Goal: Book appointment/travel/reservation

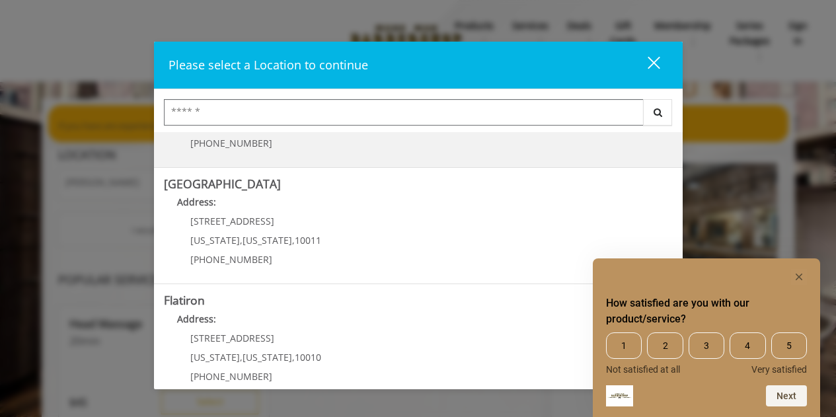
scroll to position [330, 0]
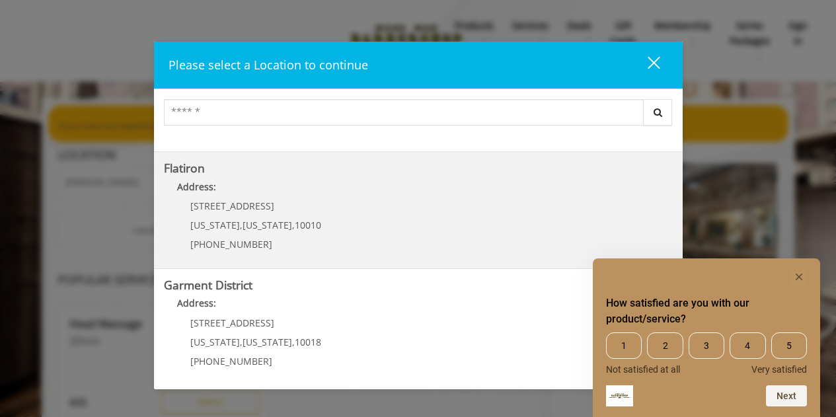
click at [268, 221] on span "[US_STATE]" at bounding box center [268, 225] width 50 height 13
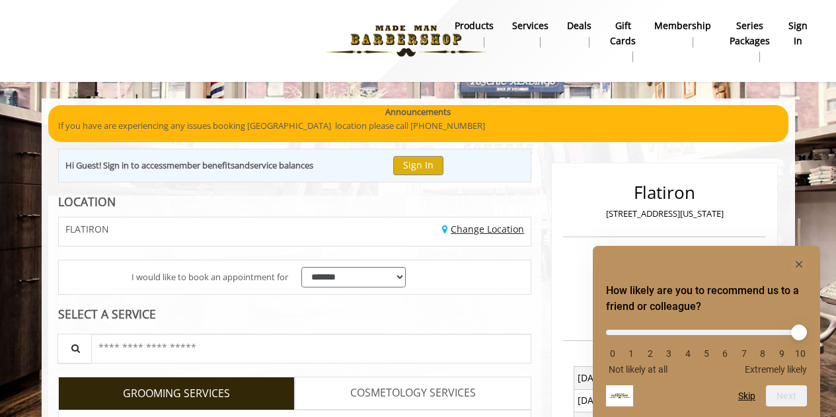
click at [479, 229] on link "Change Location" at bounding box center [483, 229] width 82 height 13
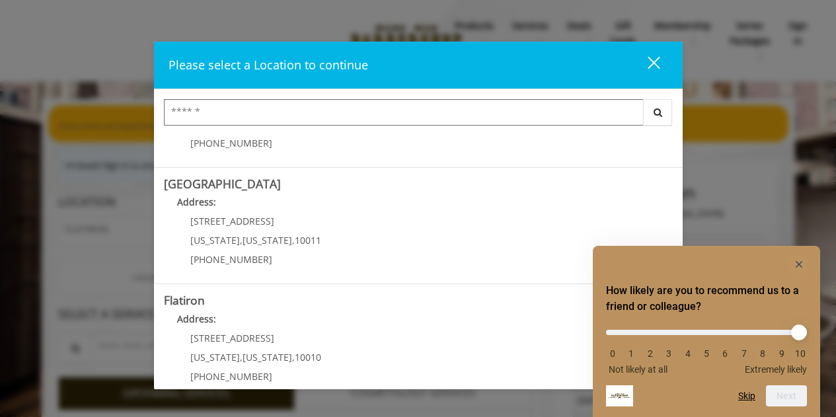
scroll to position [333, 0]
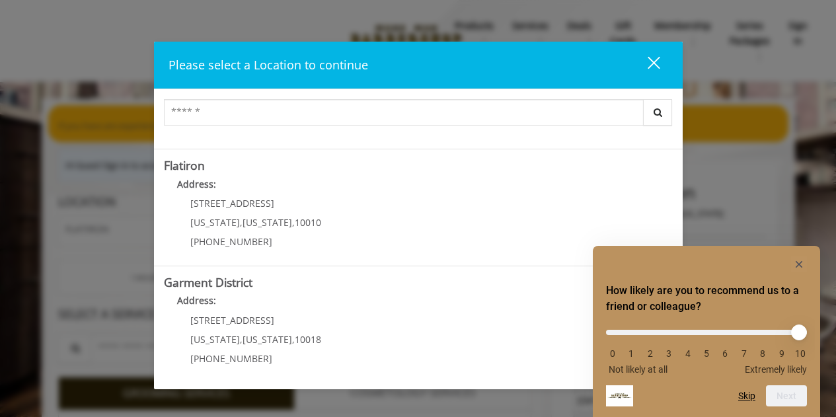
click at [806, 274] on div "How likely are you to recommend us to a friend or colleague? 0 1 2 3 4 5 6 7 8 …" at bounding box center [706, 331] width 201 height 150
click at [802, 265] on icon "Hide survey" at bounding box center [799, 264] width 7 height 7
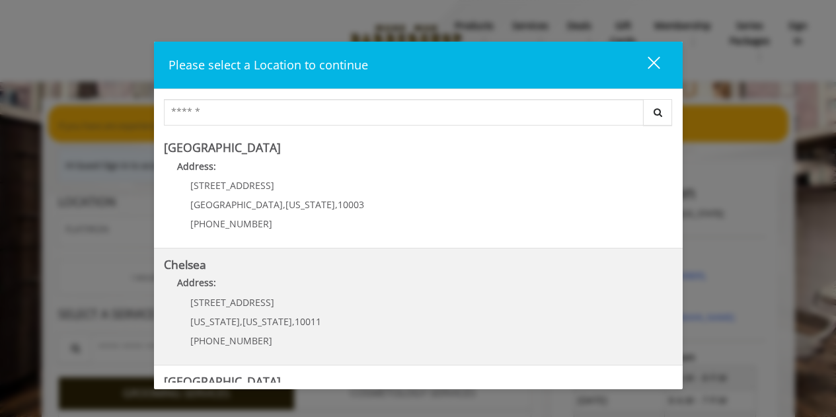
scroll to position [0, 0]
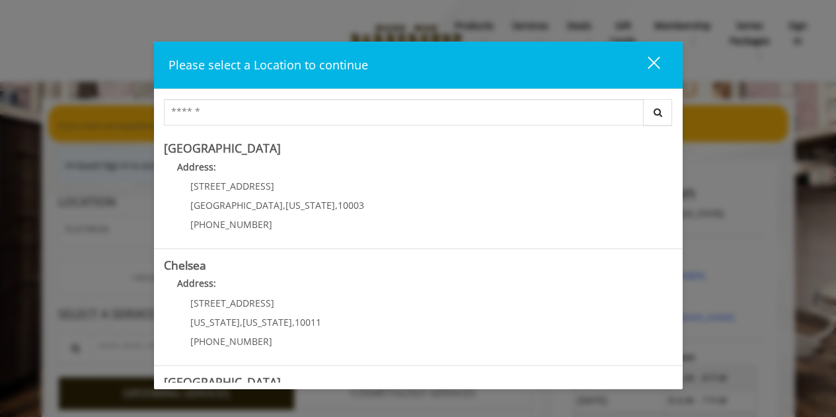
click at [658, 65] on button "close" at bounding box center [645, 65] width 45 height 27
